Goal: Register for event/course

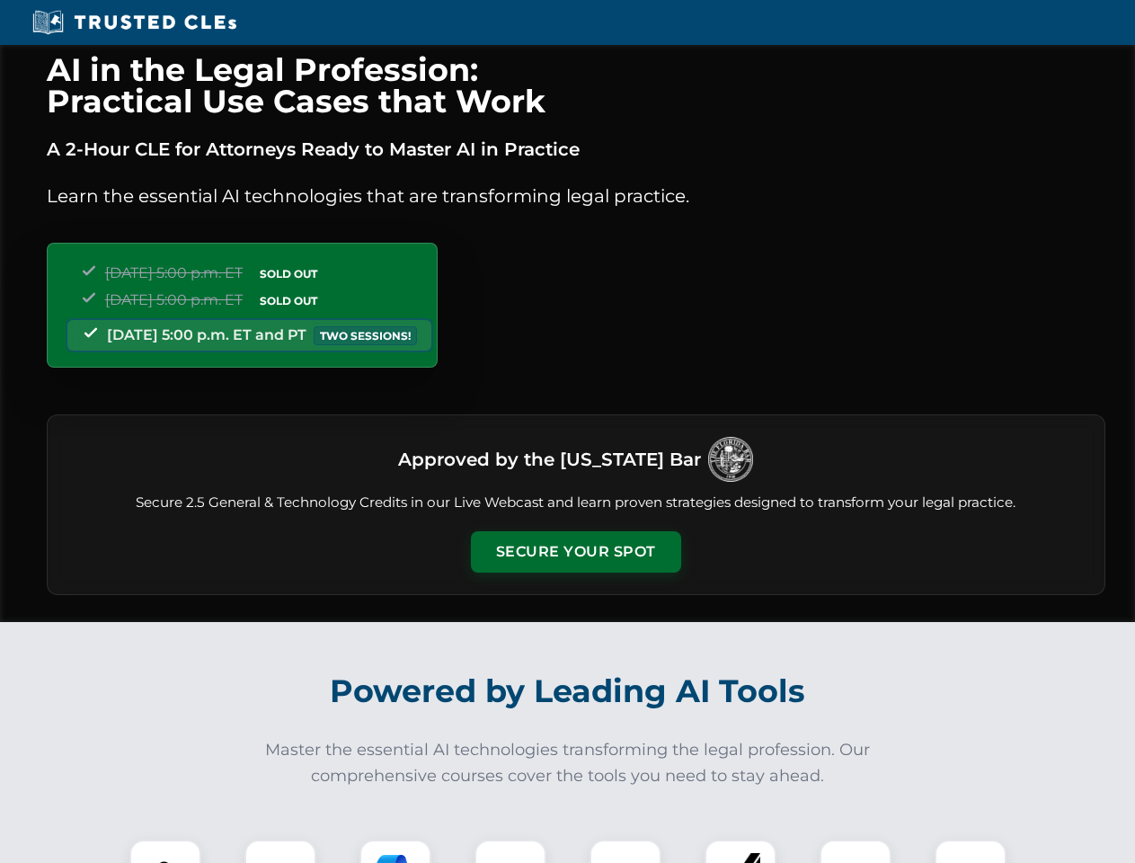
click at [575, 552] on button "Secure Your Spot" at bounding box center [576, 551] width 210 height 41
click at [165, 851] on img at bounding box center [165, 875] width 52 height 52
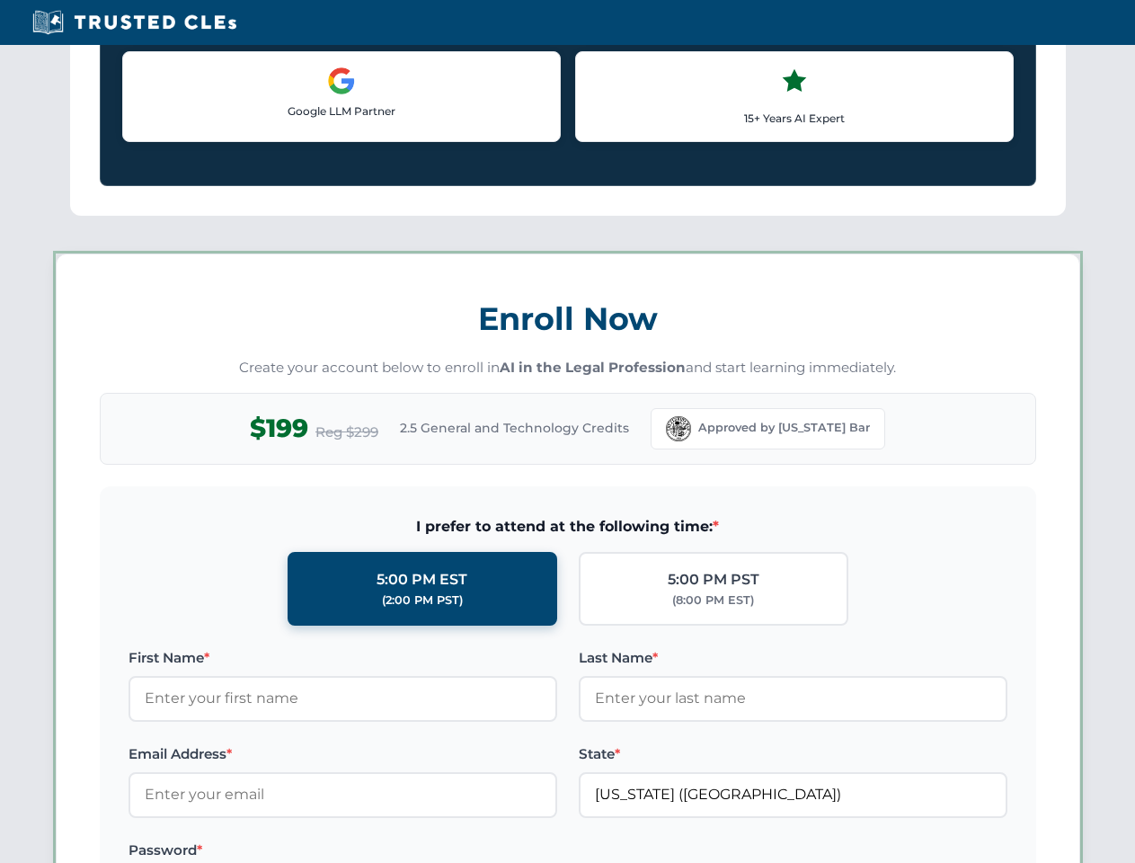
click at [395, 851] on label "Password *" at bounding box center [343, 850] width 429 height 22
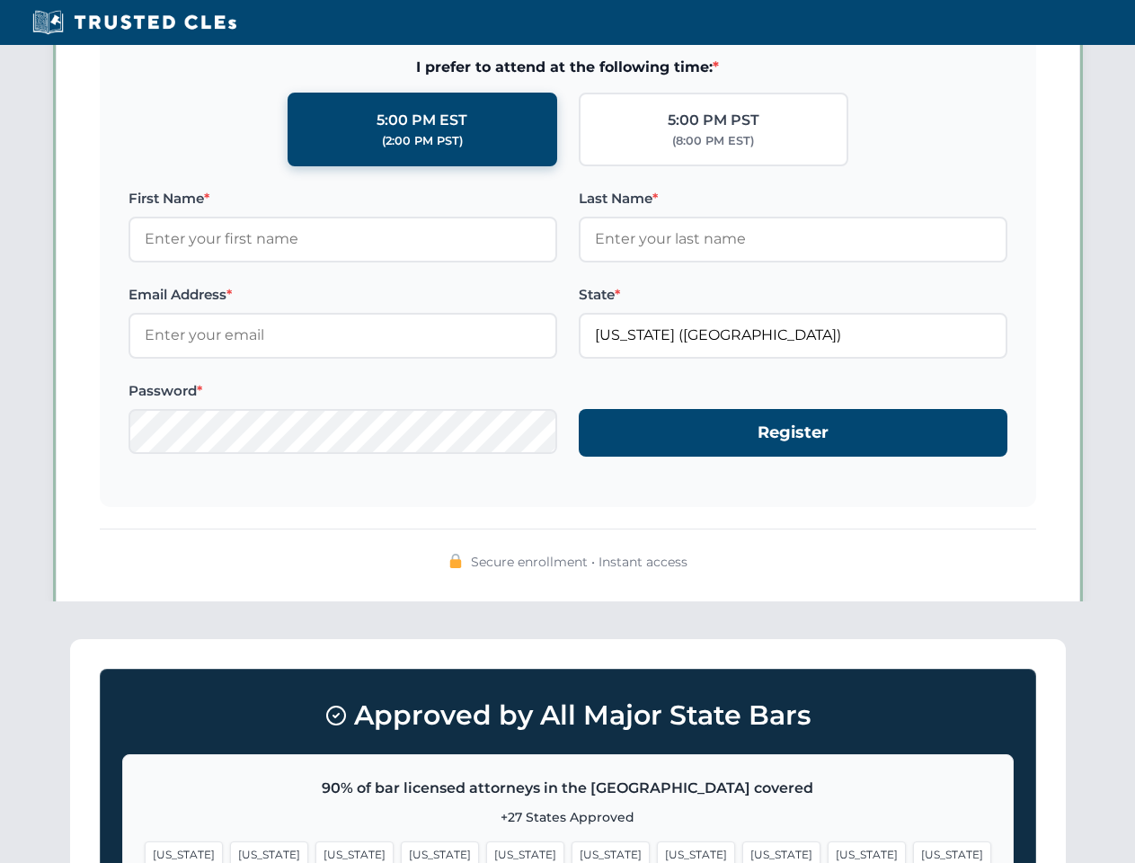
click at [828, 851] on span "[US_STATE]" at bounding box center [867, 854] width 78 height 26
